Goal: Task Accomplishment & Management: Use online tool/utility

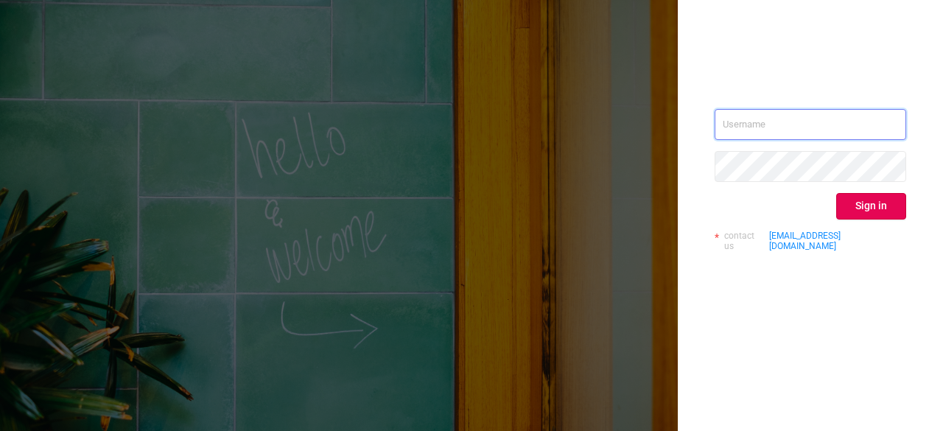
click at [770, 128] on input "text" at bounding box center [811, 124] width 192 height 31
type input "[EMAIL_ADDRESS][DOMAIN_NAME]"
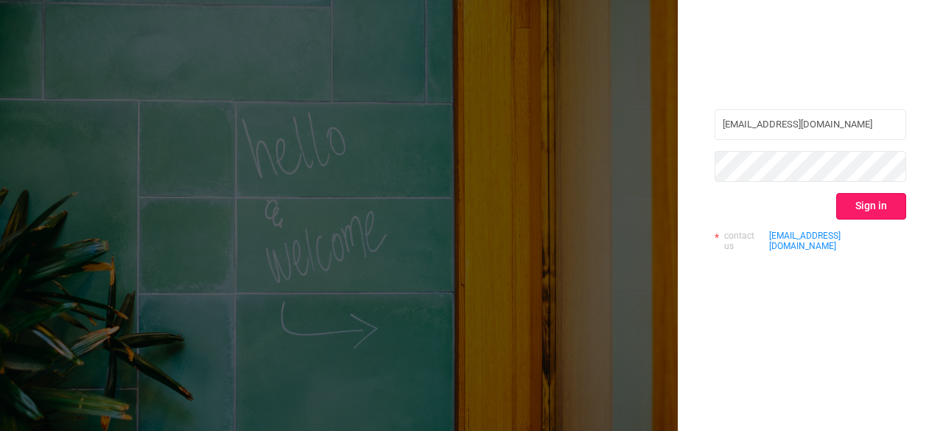
click at [895, 209] on button "Sign in" at bounding box center [871, 206] width 70 height 27
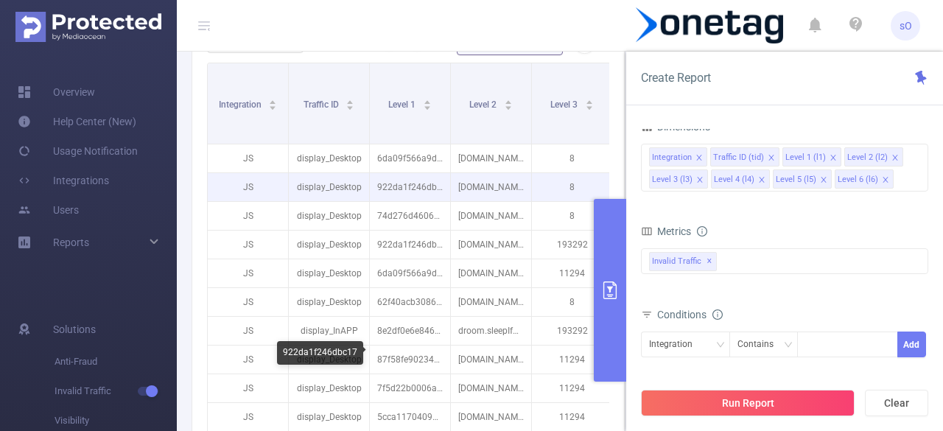
scroll to position [442, 0]
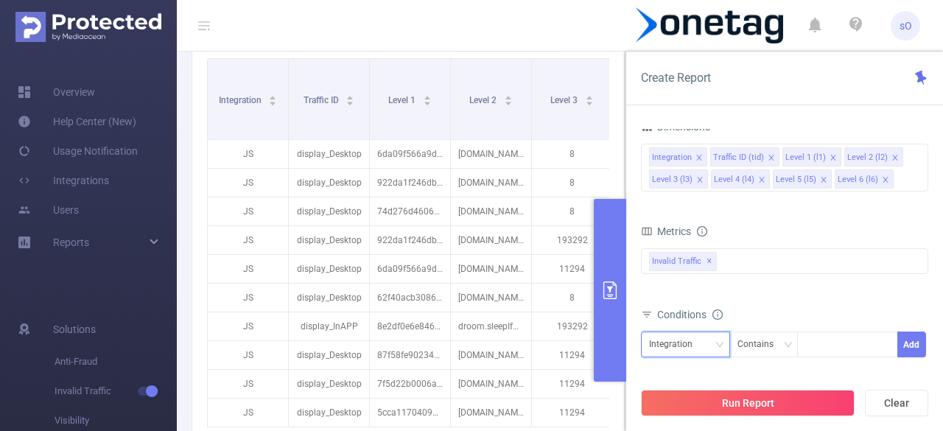
click at [675, 346] on div "Integration" at bounding box center [676, 344] width 54 height 24
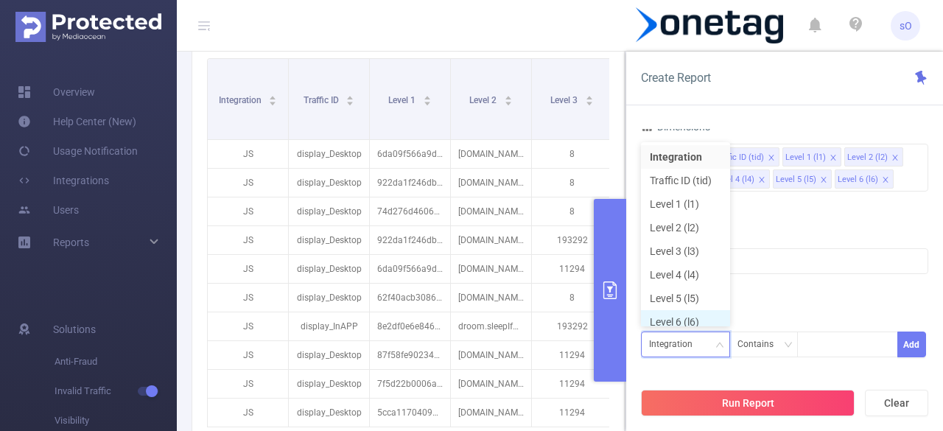
scroll to position [7, 0]
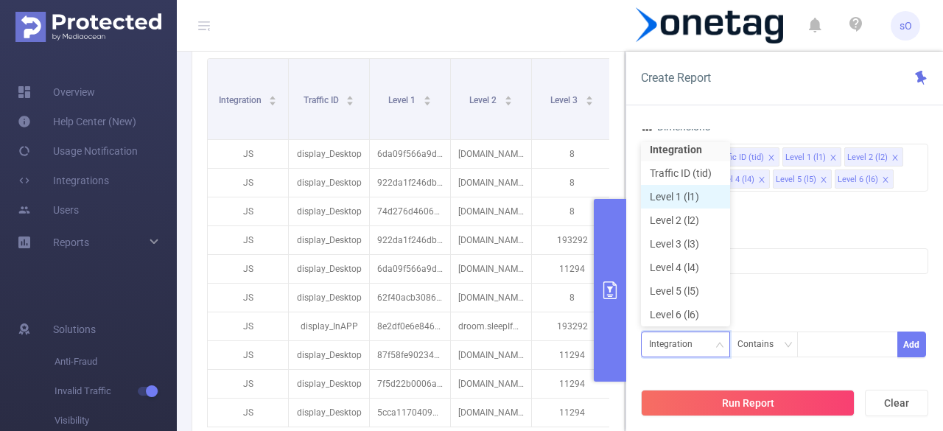
click at [684, 200] on li "Level 1 (l1)" at bounding box center [685, 197] width 89 height 24
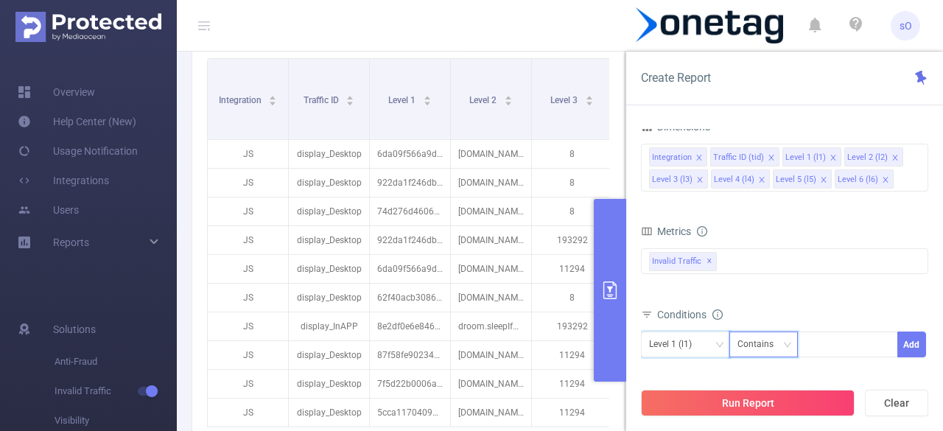
click at [771, 339] on div "Contains" at bounding box center [761, 344] width 46 height 24
click at [760, 266] on li "Is" at bounding box center [778, 265] width 98 height 24
click at [822, 345] on div at bounding box center [847, 344] width 85 height 24
paste input "8ce514e0ee64906"
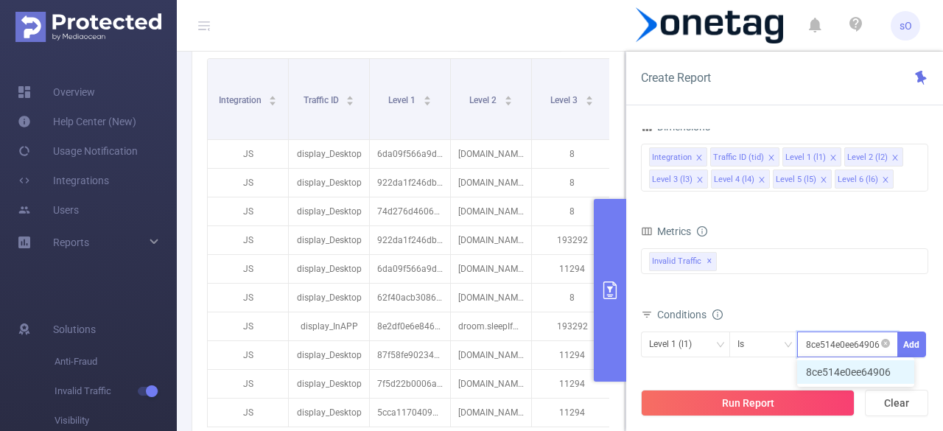
type input "8ce514e0ee64906"
click at [915, 343] on button "Add" at bounding box center [912, 345] width 29 height 26
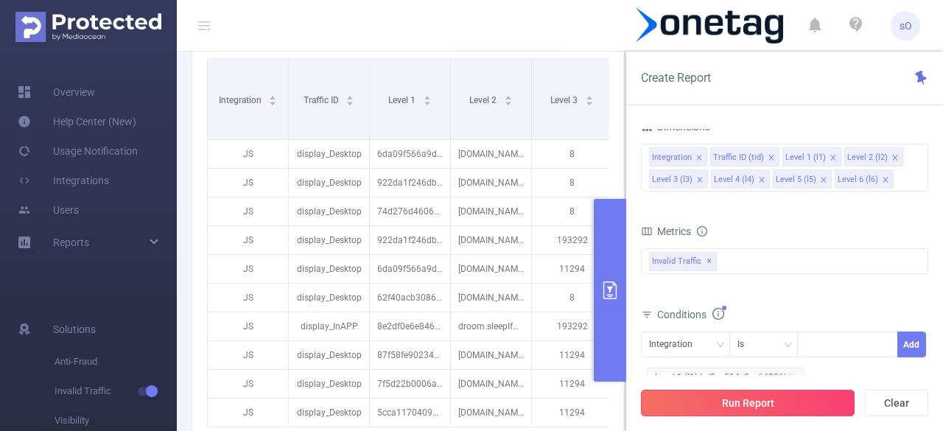
click at [750, 397] on button "Run Report" at bounding box center [748, 403] width 214 height 27
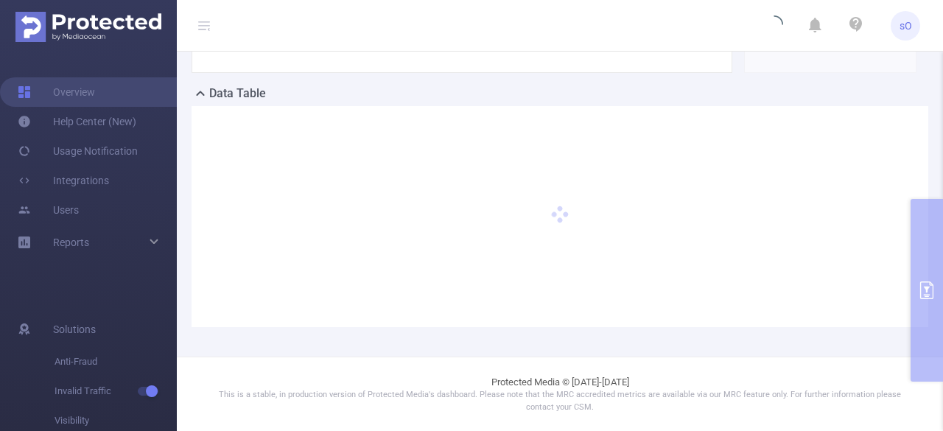
scroll to position [322, 0]
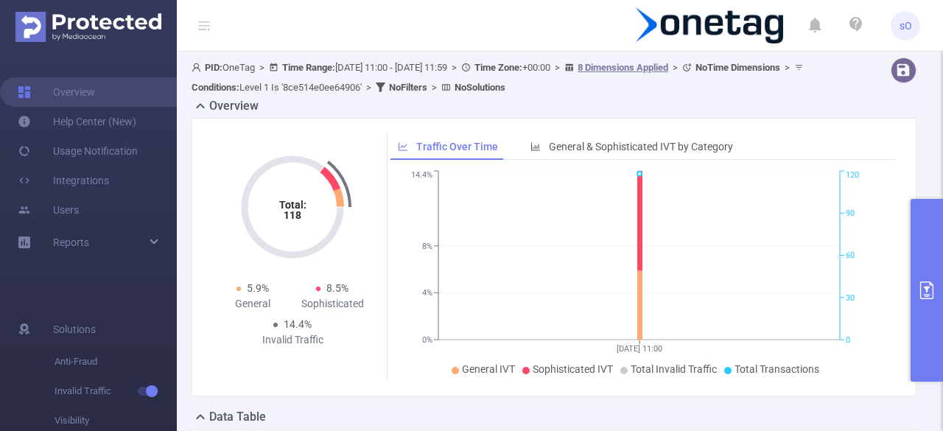
click at [918, 272] on button "primary" at bounding box center [927, 290] width 32 height 183
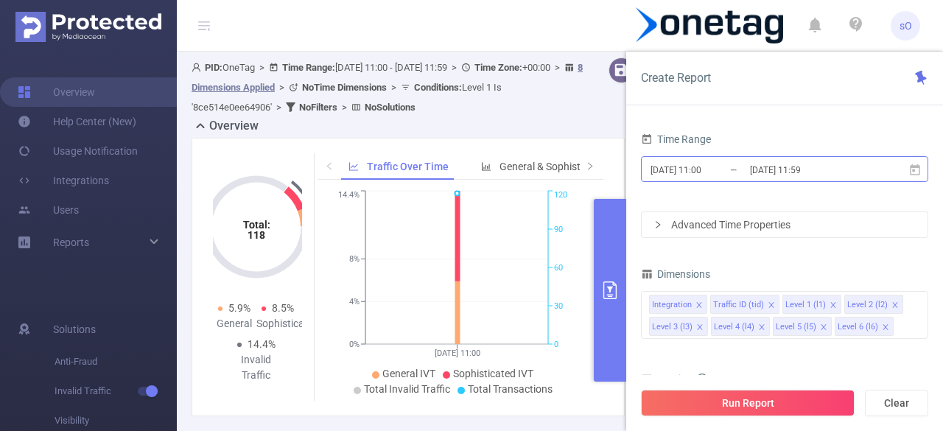
click at [715, 173] on input "[DATE] 11:00" at bounding box center [708, 170] width 119 height 20
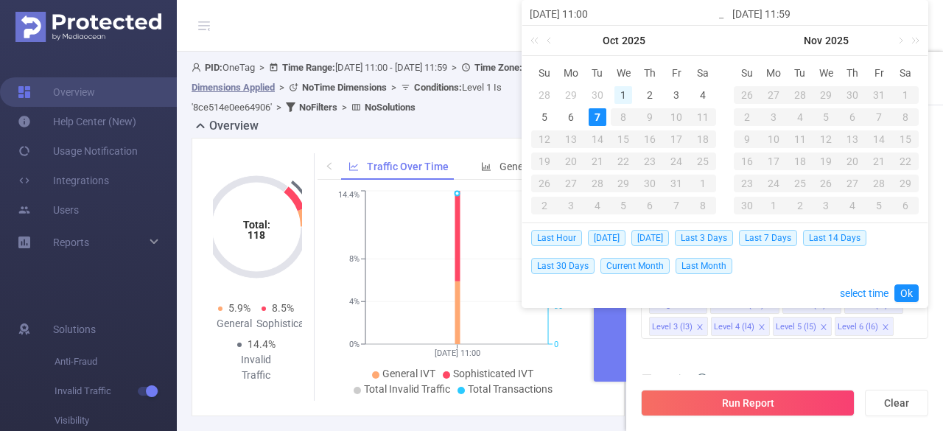
click at [628, 91] on div "1" at bounding box center [624, 95] width 18 height 18
click at [591, 120] on div "7" at bounding box center [598, 117] width 18 height 18
type input "[DATE] 11:00"
click at [903, 295] on link "Ok" at bounding box center [907, 293] width 24 height 18
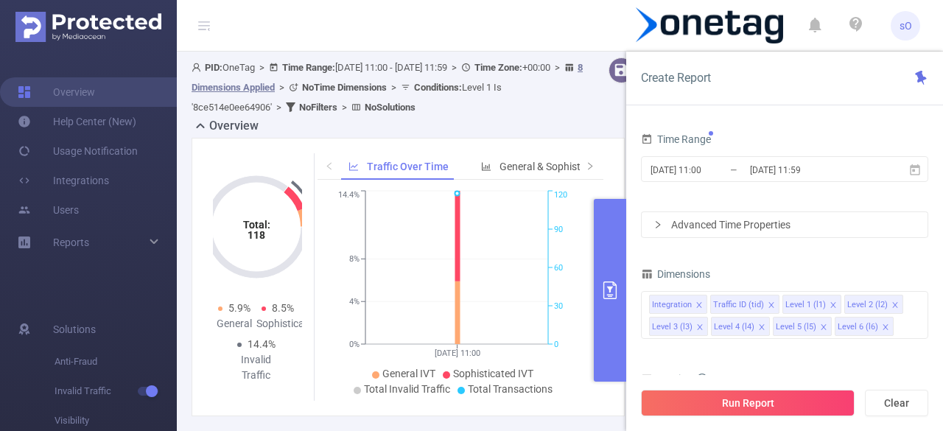
drag, startPoint x: 685, startPoint y: 407, endPoint x: 657, endPoint y: 412, distance: 27.6
click at [685, 407] on button "Run Report" at bounding box center [748, 403] width 214 height 27
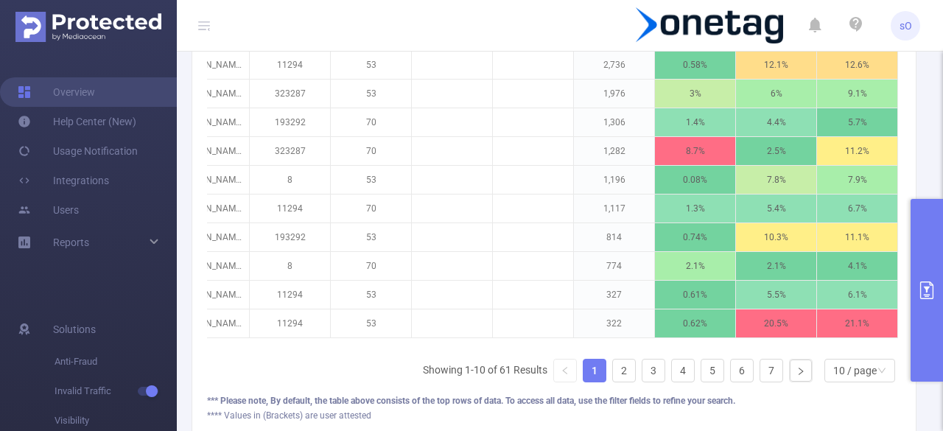
scroll to position [516, 0]
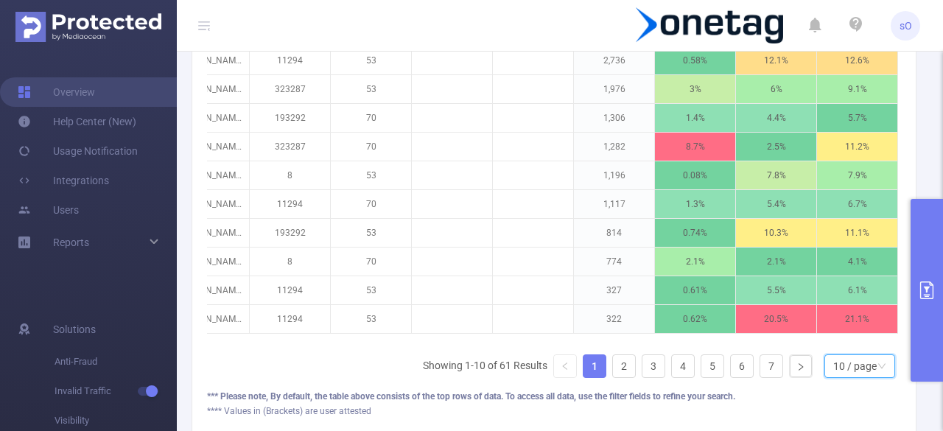
click at [843, 366] on div "10 / page" at bounding box center [854, 366] width 43 height 22
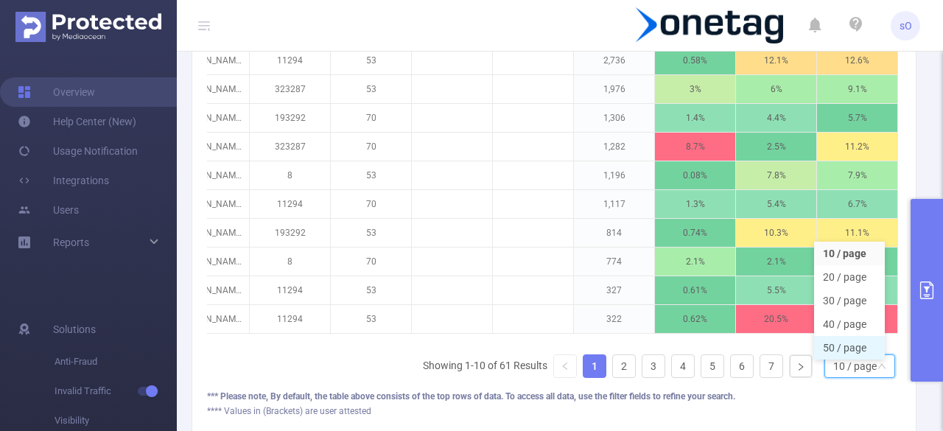
click at [841, 345] on li "50 / page" at bounding box center [849, 348] width 71 height 24
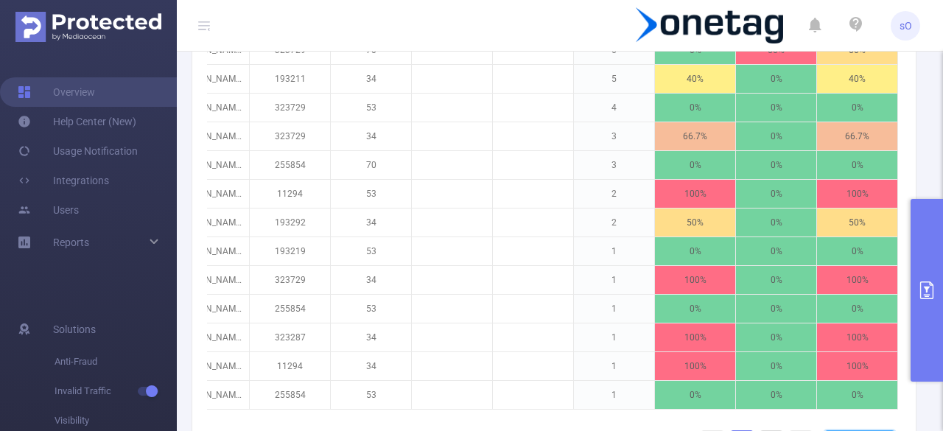
scroll to position [1621, 0]
